Goal: Information Seeking & Learning: Understand process/instructions

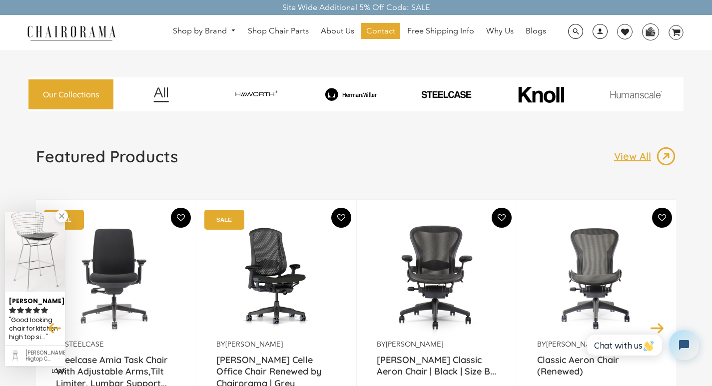
click at [592, 32] on link at bounding box center [597, 34] width 24 height 9
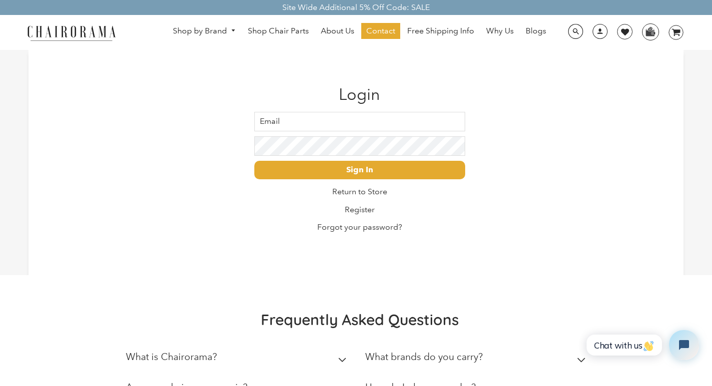
click at [442, 384] on h2 "How do I place an order?" at bounding box center [420, 387] width 110 height 11
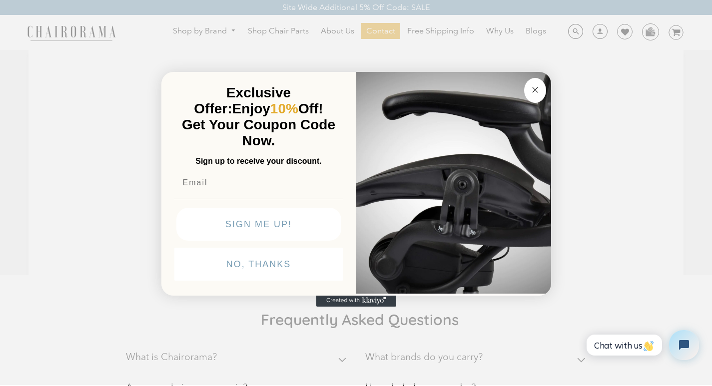
click at [194, 241] on button "SIGN ME UP!" at bounding box center [258, 224] width 165 height 33
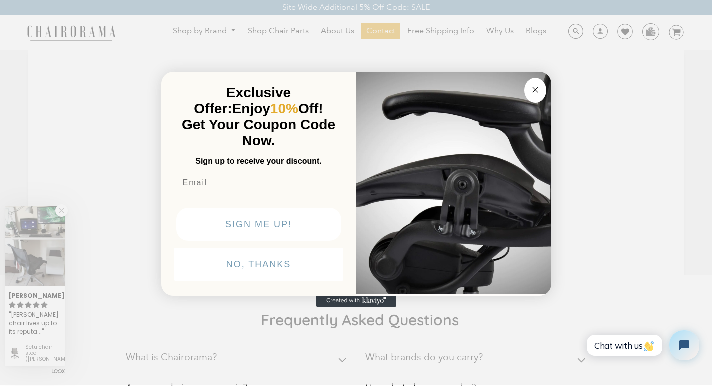
click at [484, 70] on img "POPUP Form" at bounding box center [453, 182] width 195 height 224
